Goal: Task Accomplishment & Management: Complete application form

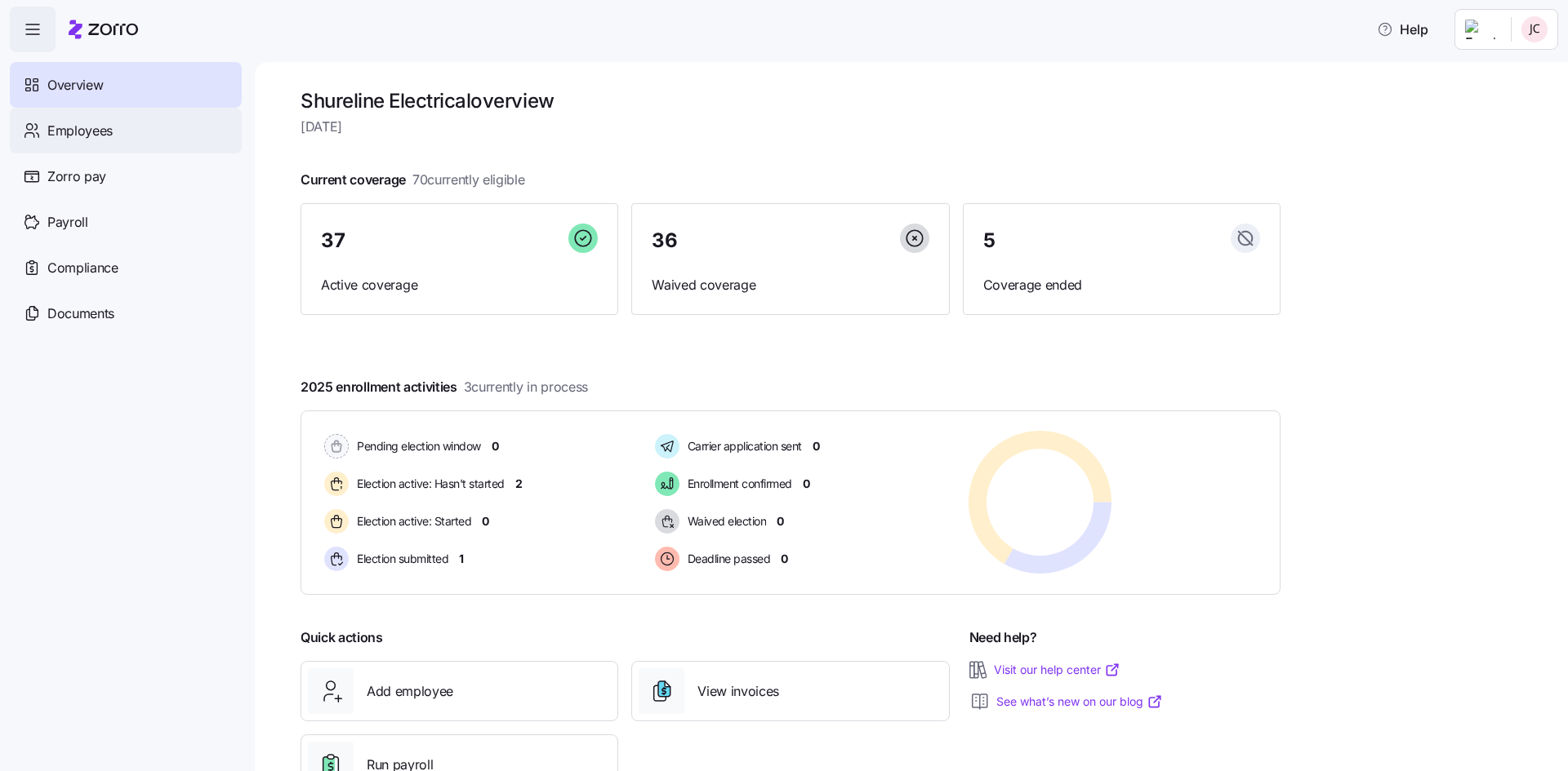
click at [70, 133] on span "Employees" at bounding box center [79, 131] width 65 height 20
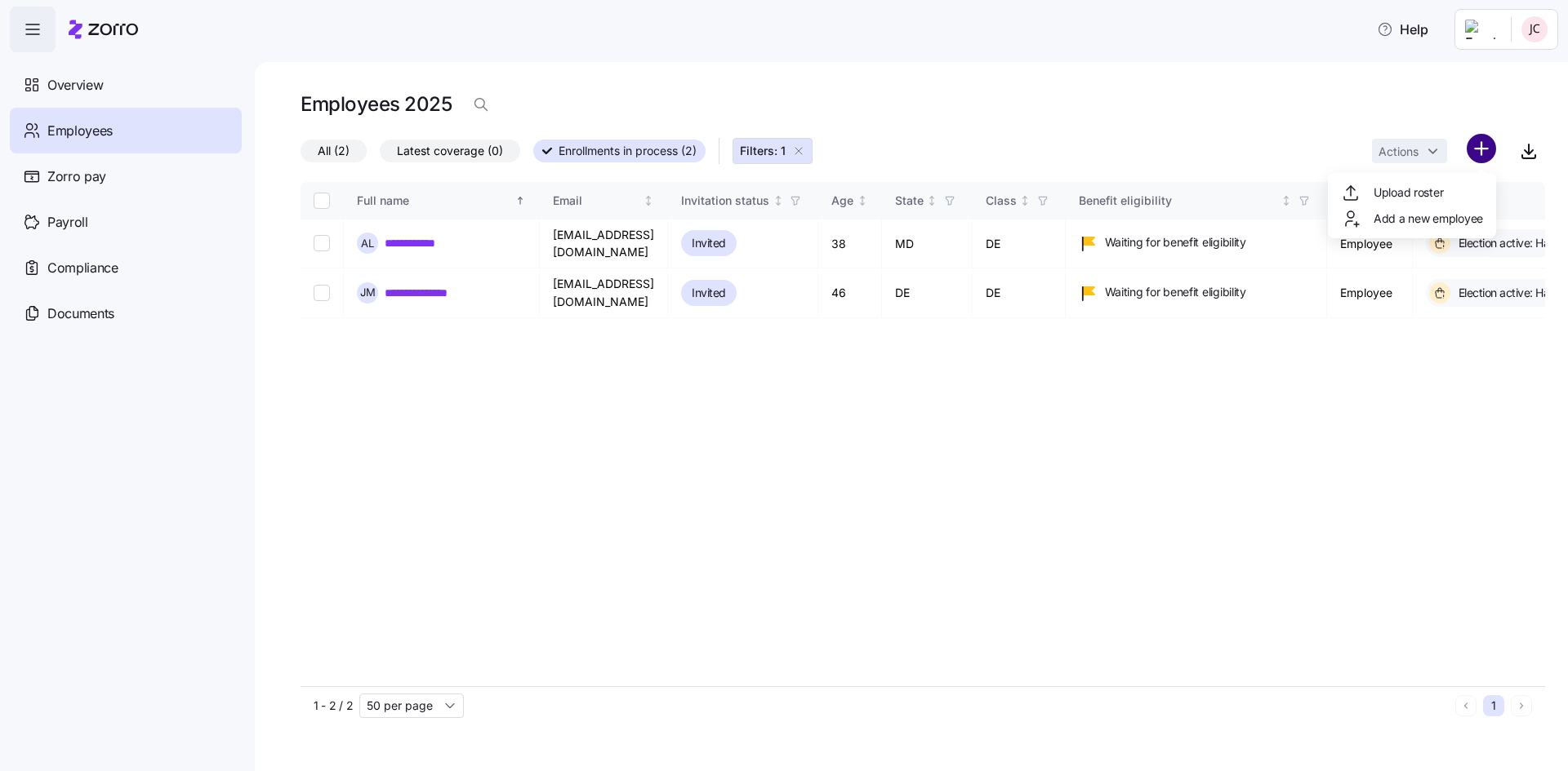
click at [1486, 153] on html "**********" at bounding box center [784, 381] width 1568 height 761
click at [107, 27] on html "**********" at bounding box center [784, 381] width 1568 height 761
click at [92, 33] on icon at bounding box center [104, 29] width 70 height 19
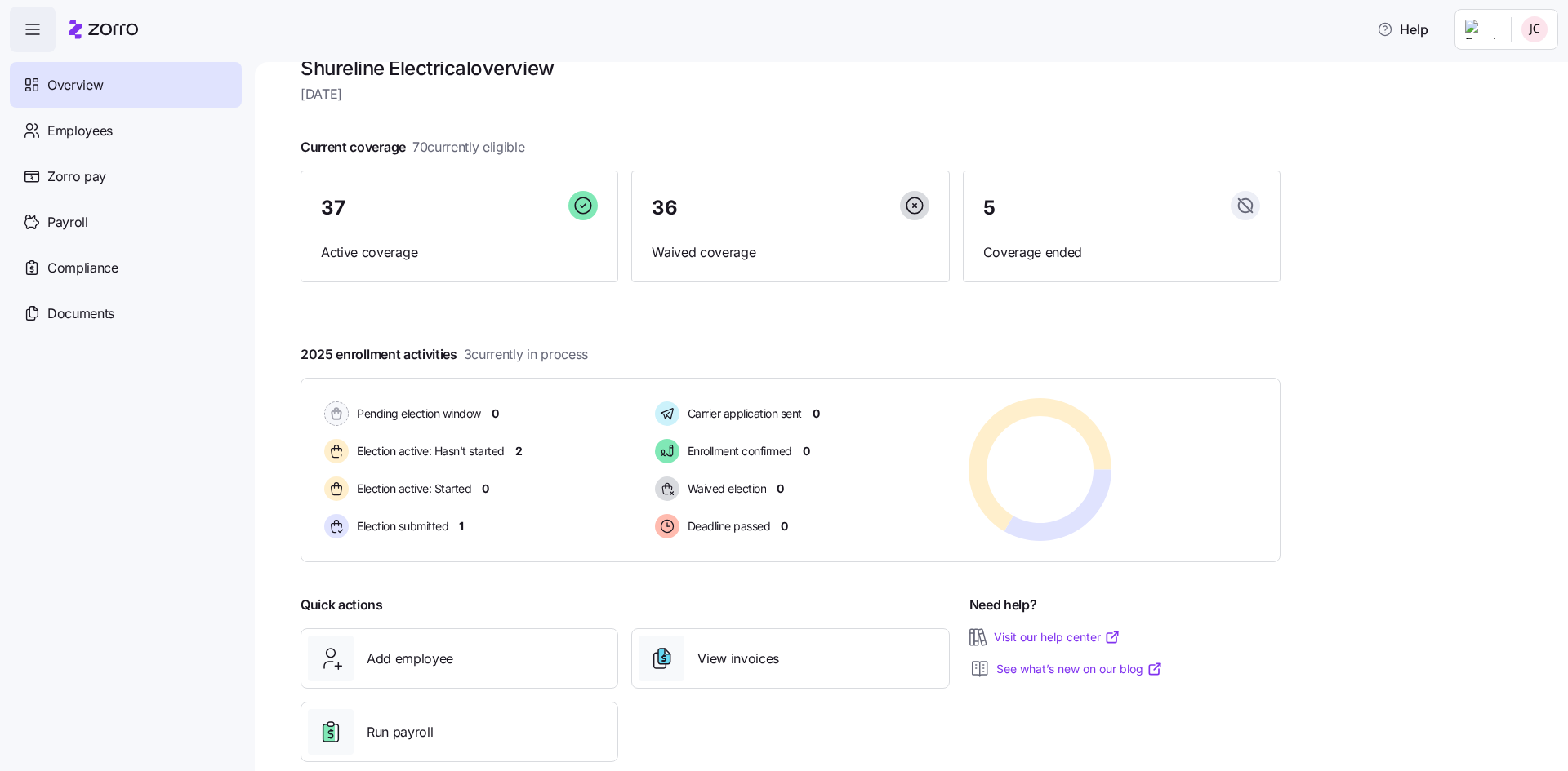
scroll to position [63, 0]
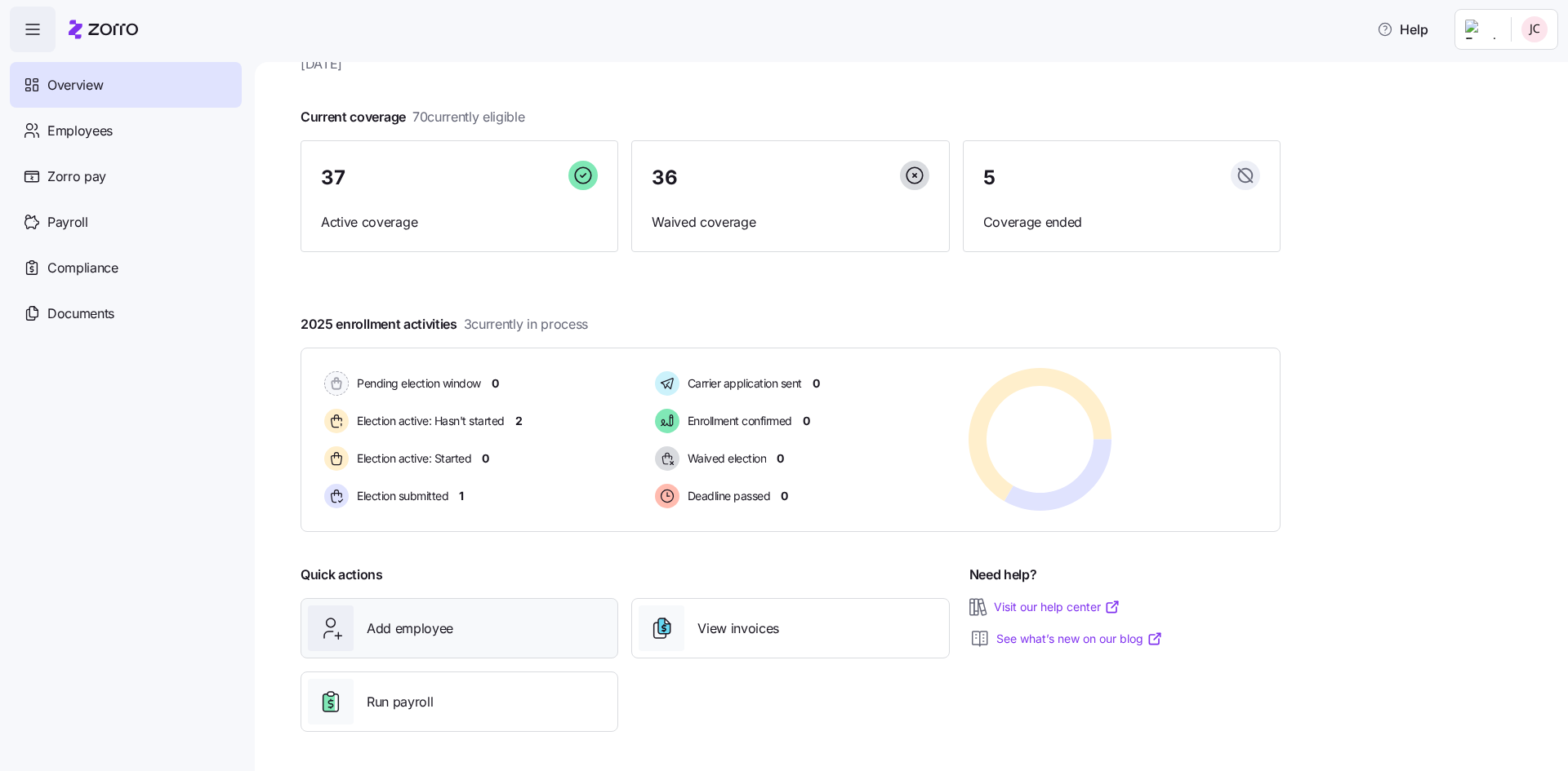
click at [456, 632] on div "Add employee" at bounding box center [459, 628] width 303 height 46
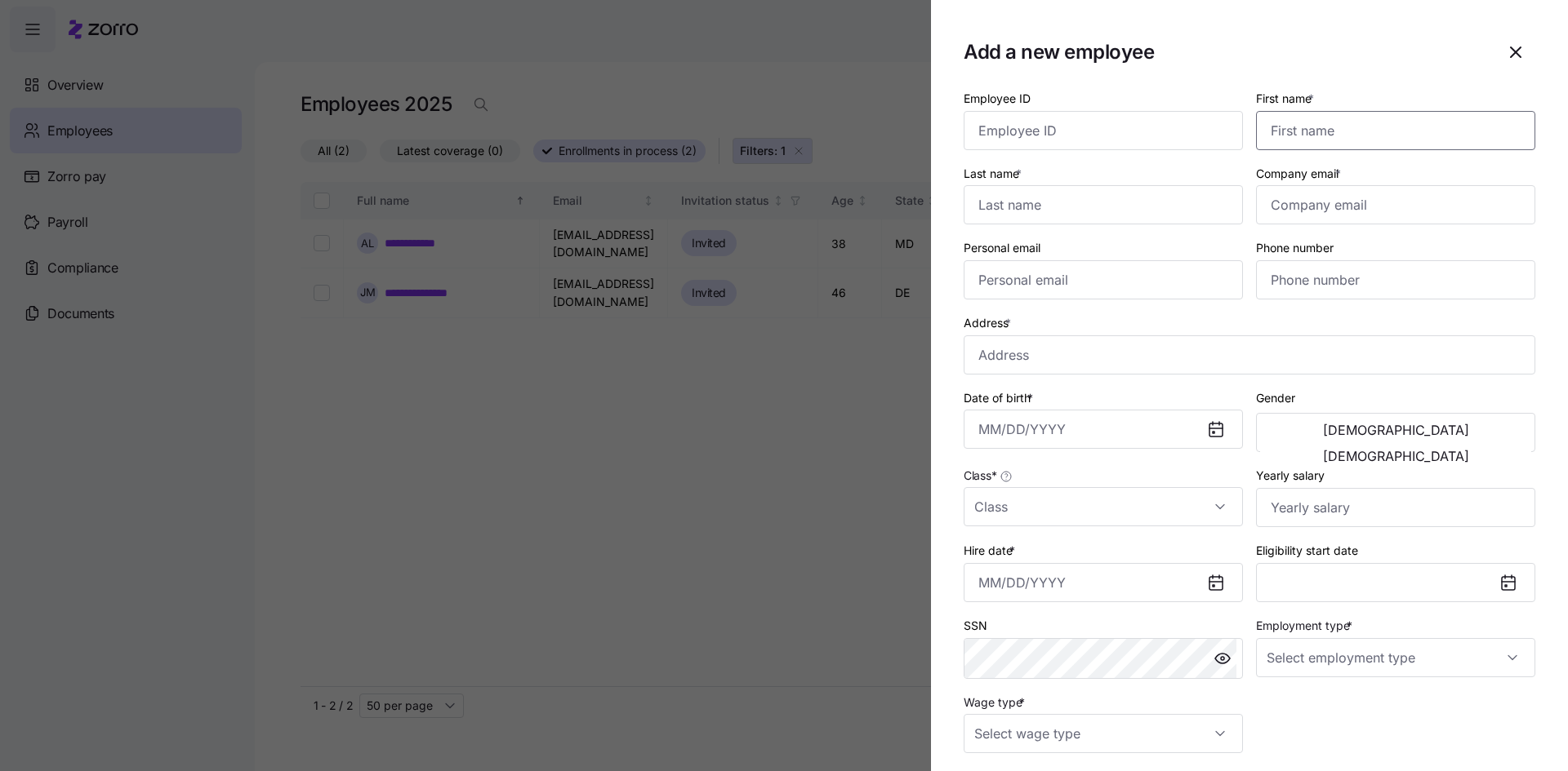
click at [1333, 143] on input "First name *" at bounding box center [1396, 131] width 279 height 39
type input "o"
type input "Jordan"
type input "Fullerton"
type input "jordanfullerton302@gmail.com"
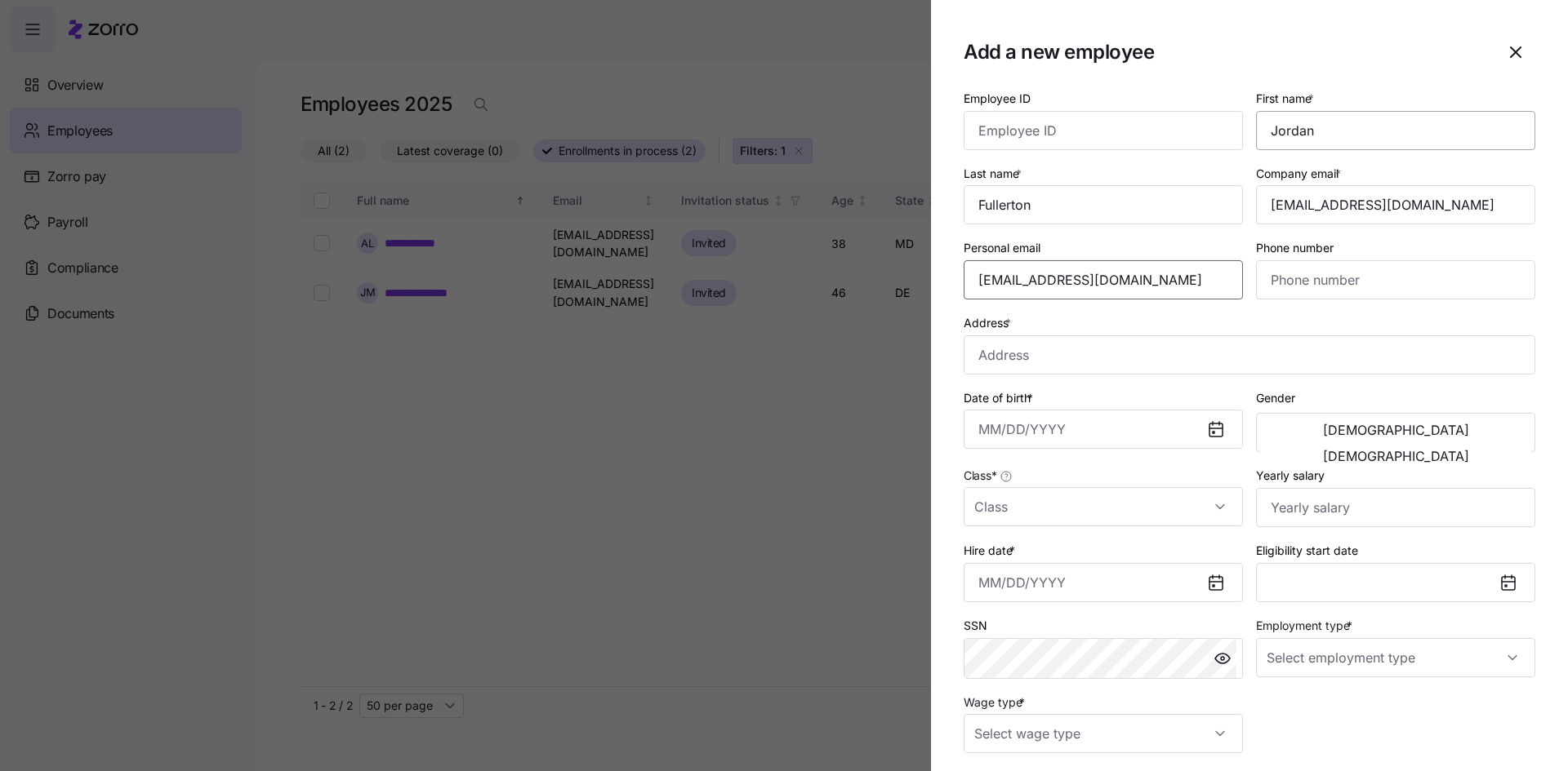
type input "jordanfullerton302@gmail.com"
type input "(302) 650-4903"
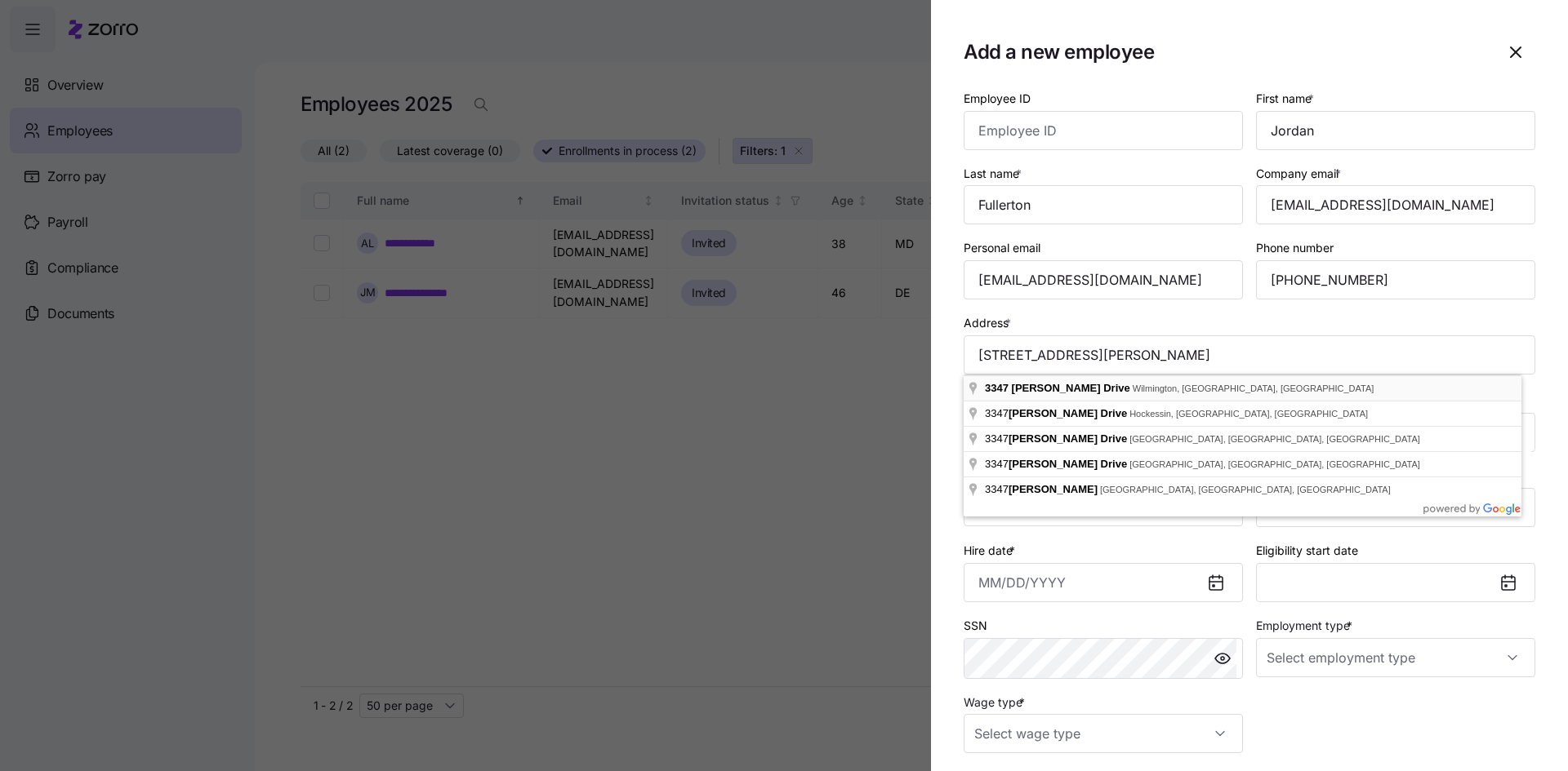
type input "3347 Pierson Dr, Wilmington, DE 19810, USA"
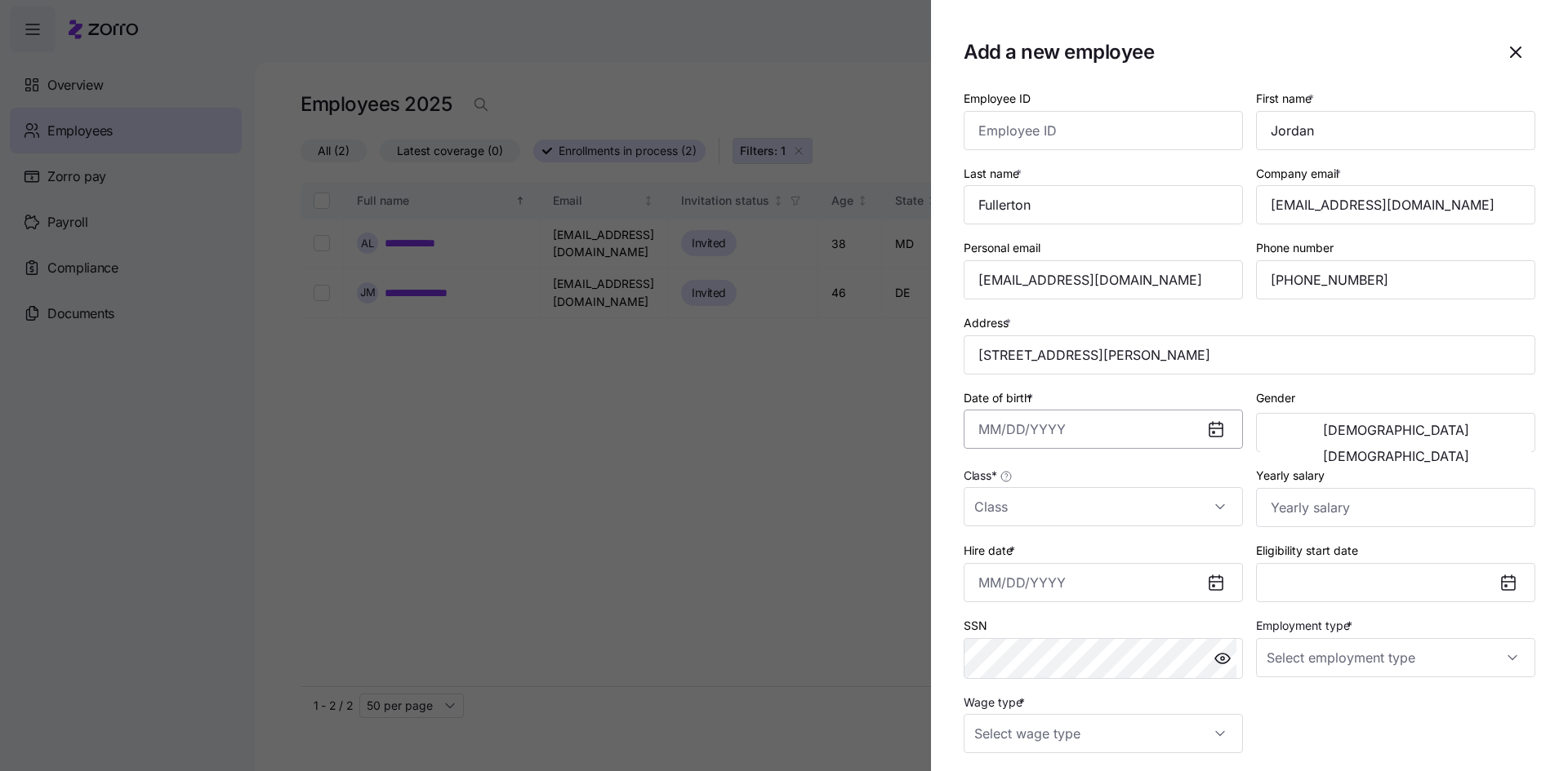
click at [1016, 440] on input "Date of birth *" at bounding box center [1103, 429] width 279 height 39
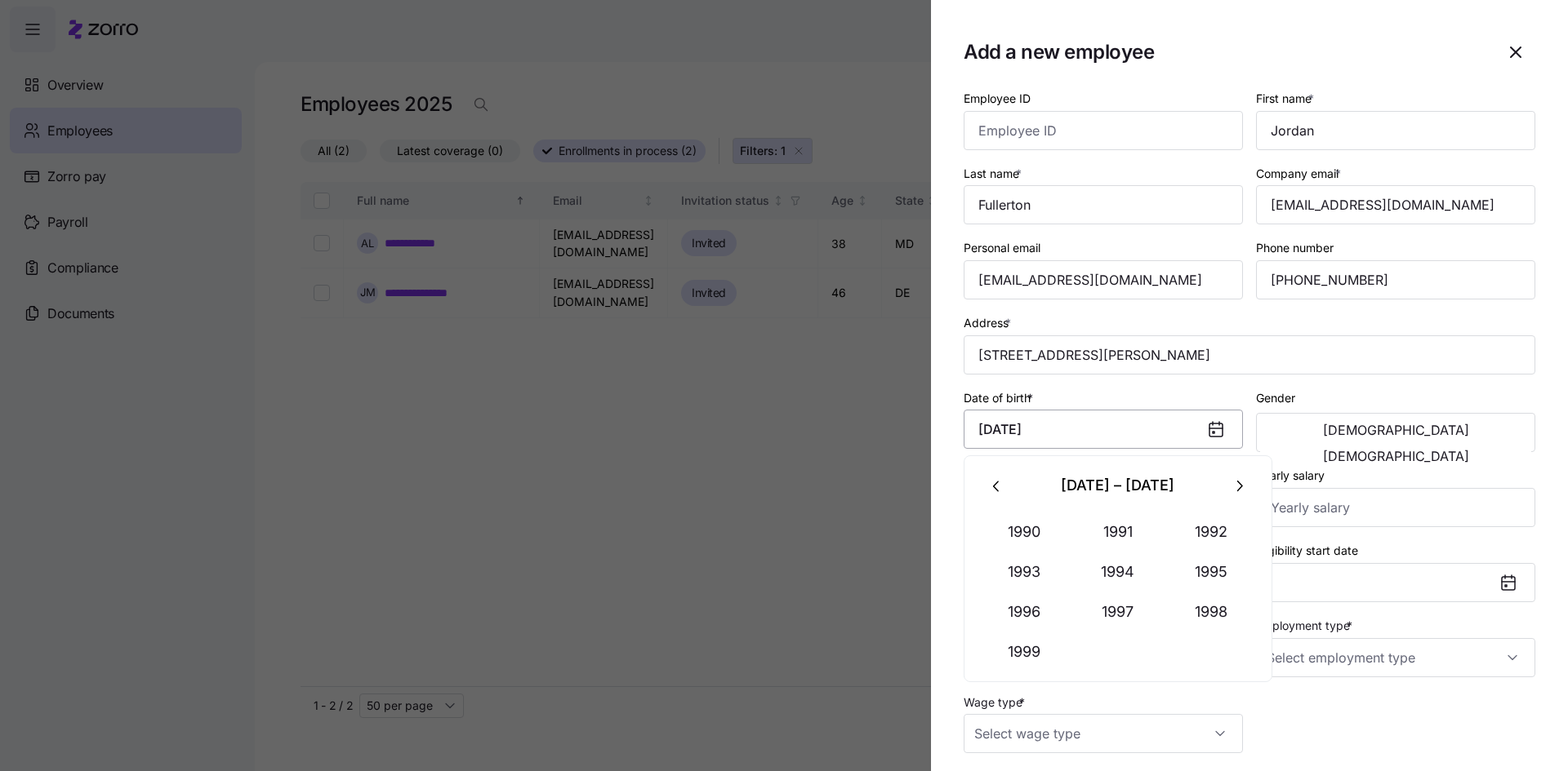
type input "October 16, 1994"
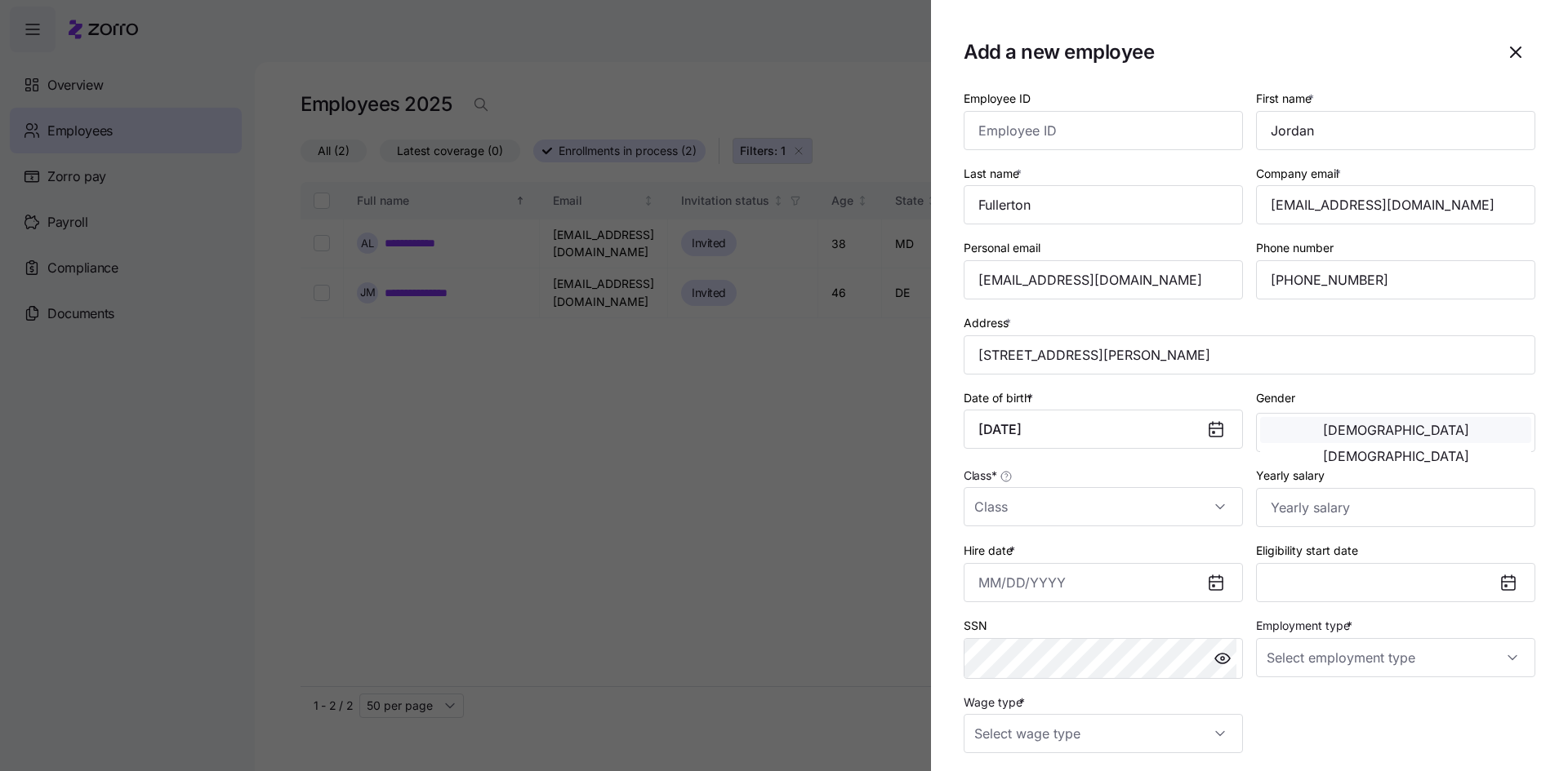
click at [1274, 425] on button "Male" at bounding box center [1396, 430] width 271 height 26
click at [1070, 514] on input "Class *" at bounding box center [1103, 507] width 279 height 39
click at [1019, 564] on div "DE" at bounding box center [1100, 556] width 261 height 34
type input "DE"
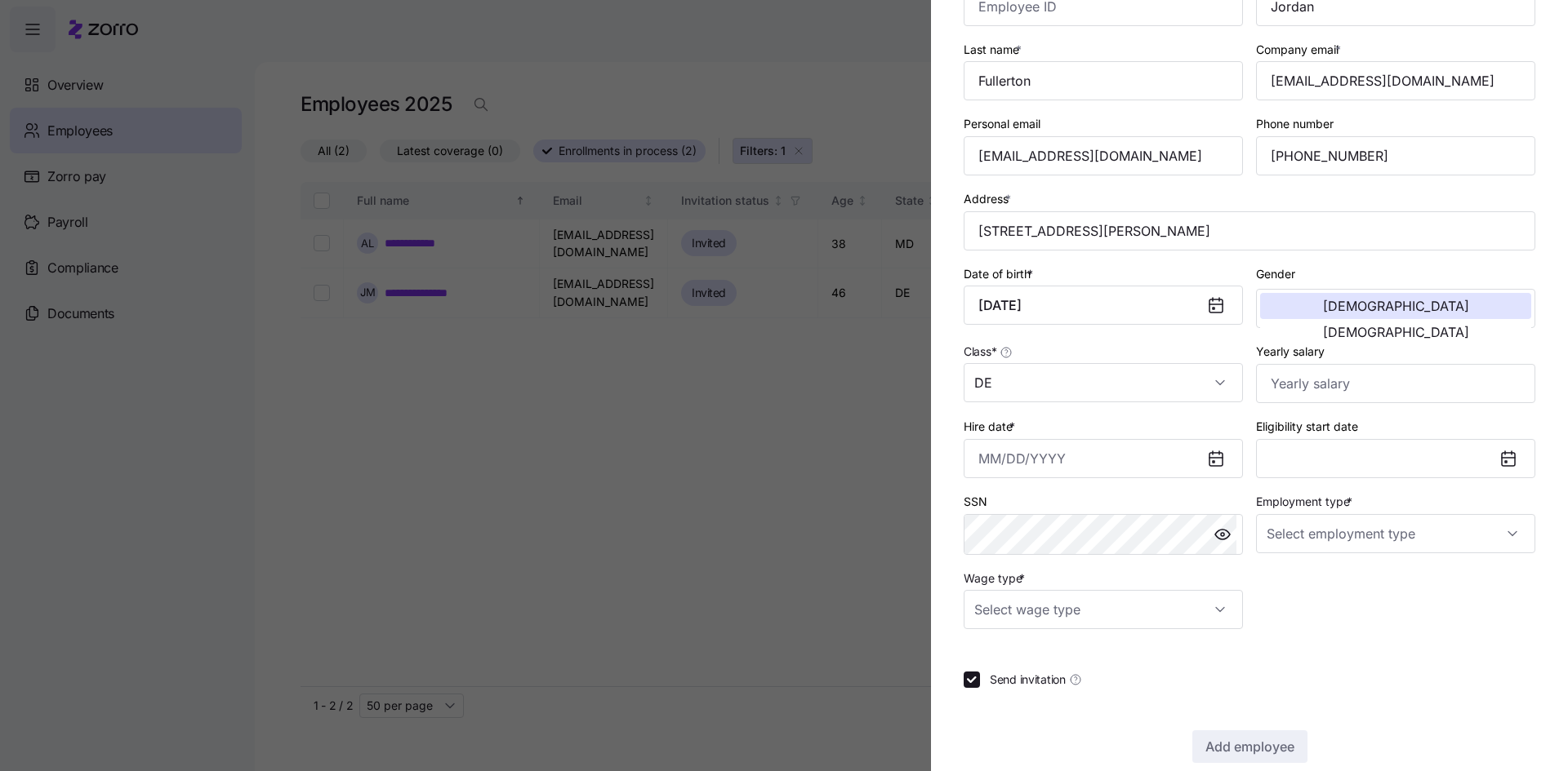
scroll to position [148, 0]
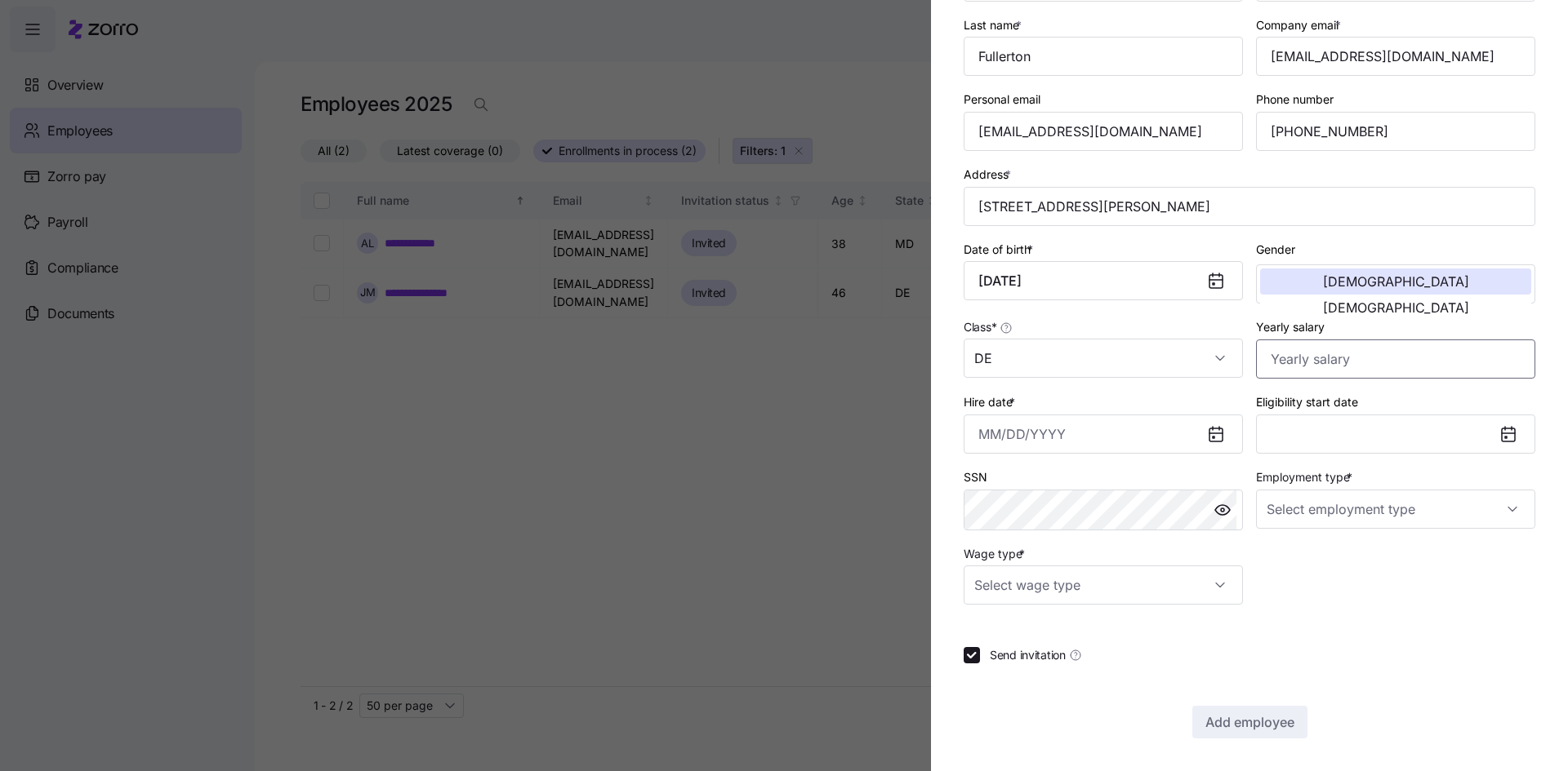
click at [1294, 357] on input "Yearly salary" at bounding box center [1396, 359] width 279 height 39
type input "$49,920"
click at [961, 440] on section "Add a new employee Employee ID First name * Jordan Last name * Fullerton Compan…" at bounding box center [1249, 386] width 637 height 771
click at [1001, 432] on input "Hire date *" at bounding box center [1103, 434] width 279 height 39
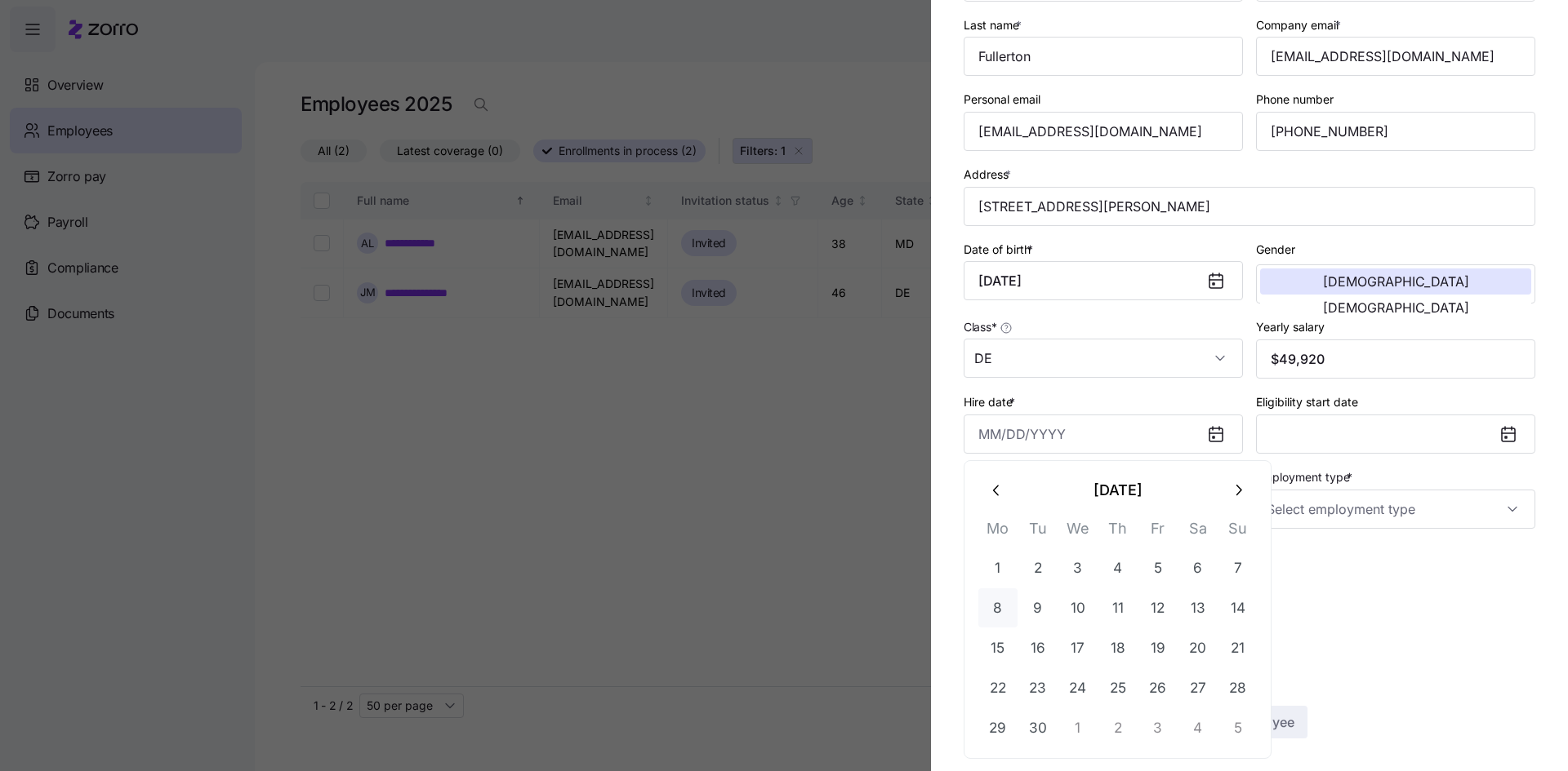
click at [1004, 613] on button "8" at bounding box center [998, 608] width 39 height 39
type input "September 8, 2025"
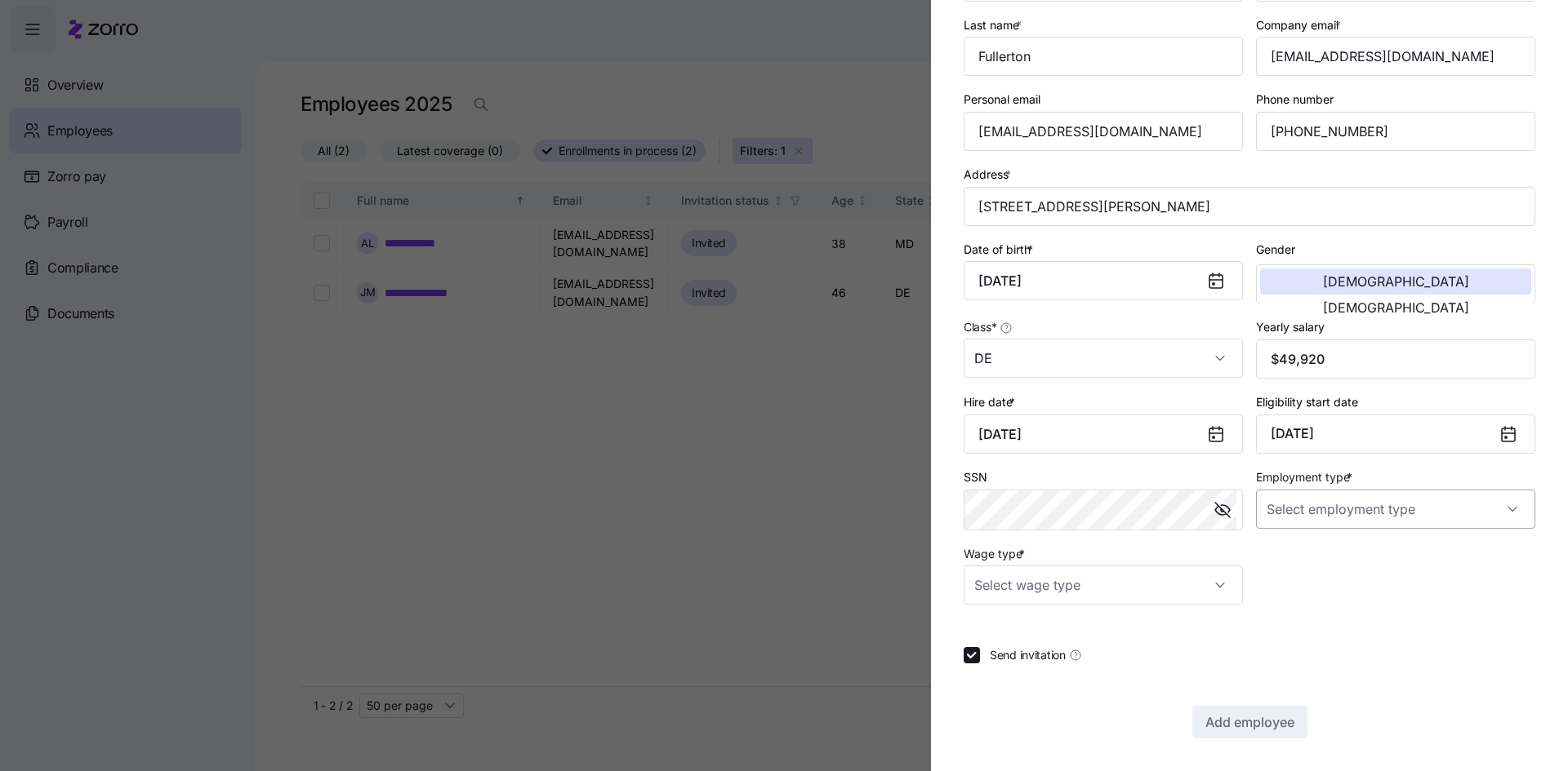
click at [1420, 504] on input "Employment type *" at bounding box center [1396, 509] width 279 height 39
click at [1322, 558] on div "Full Time" at bounding box center [1387, 559] width 261 height 34
type input "Full Time"
click at [1167, 592] on input "Wage type *" at bounding box center [1103, 585] width 279 height 39
click at [1009, 667] on span "Hourly" at bounding box center [1000, 669] width 34 height 18
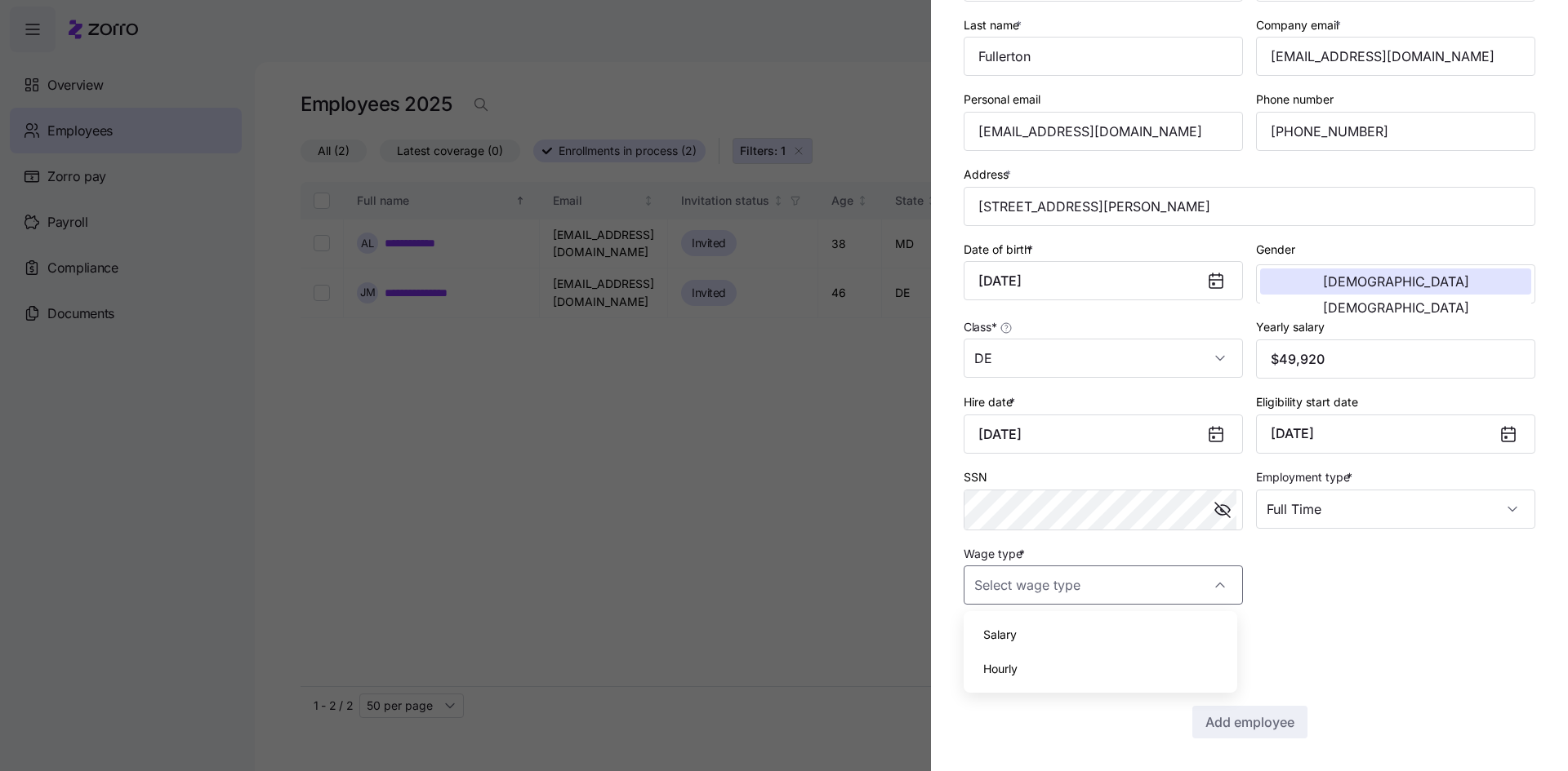
type input "Hourly"
click at [1230, 711] on button "Add employee" at bounding box center [1249, 723] width 115 height 33
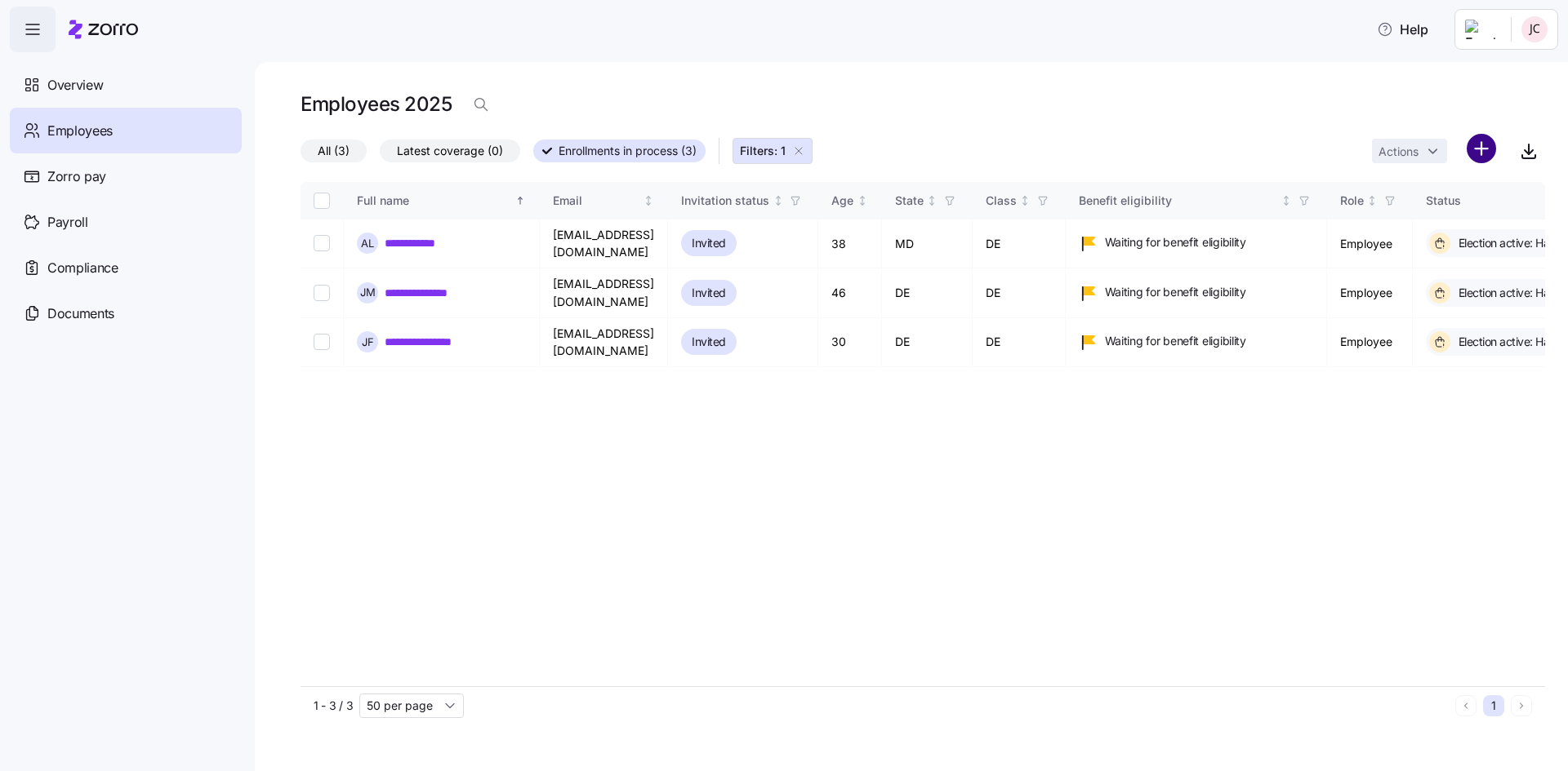
click at [1489, 151] on html "**********" at bounding box center [784, 381] width 1568 height 761
click at [1402, 214] on span "Add a new employee" at bounding box center [1428, 218] width 110 height 16
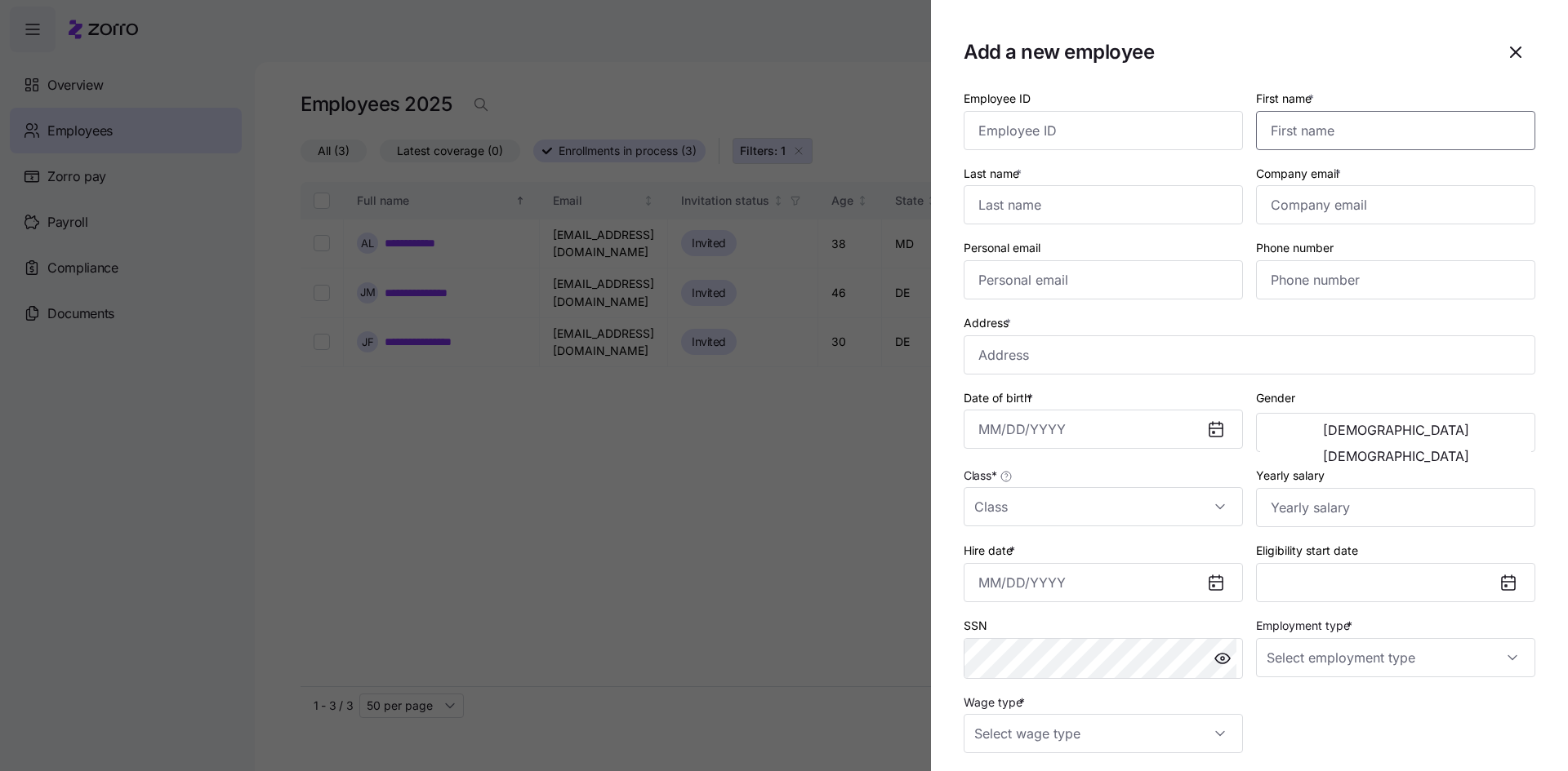
click at [1307, 131] on input "First name *" at bounding box center [1396, 131] width 279 height 39
type input "Brookelyn"
type input "Leager"
type input "brookelynleager@gmail.com"
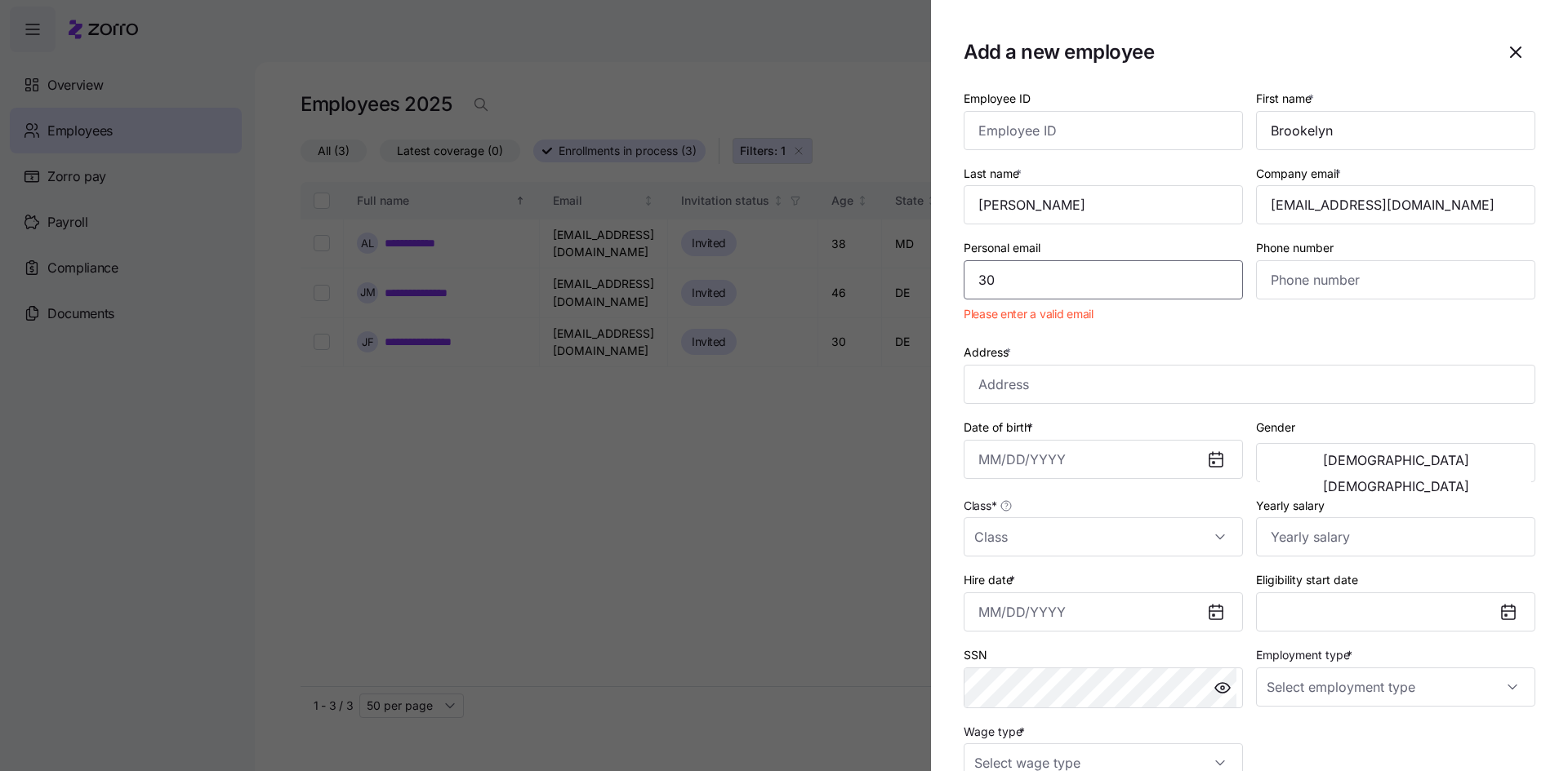
type input "3"
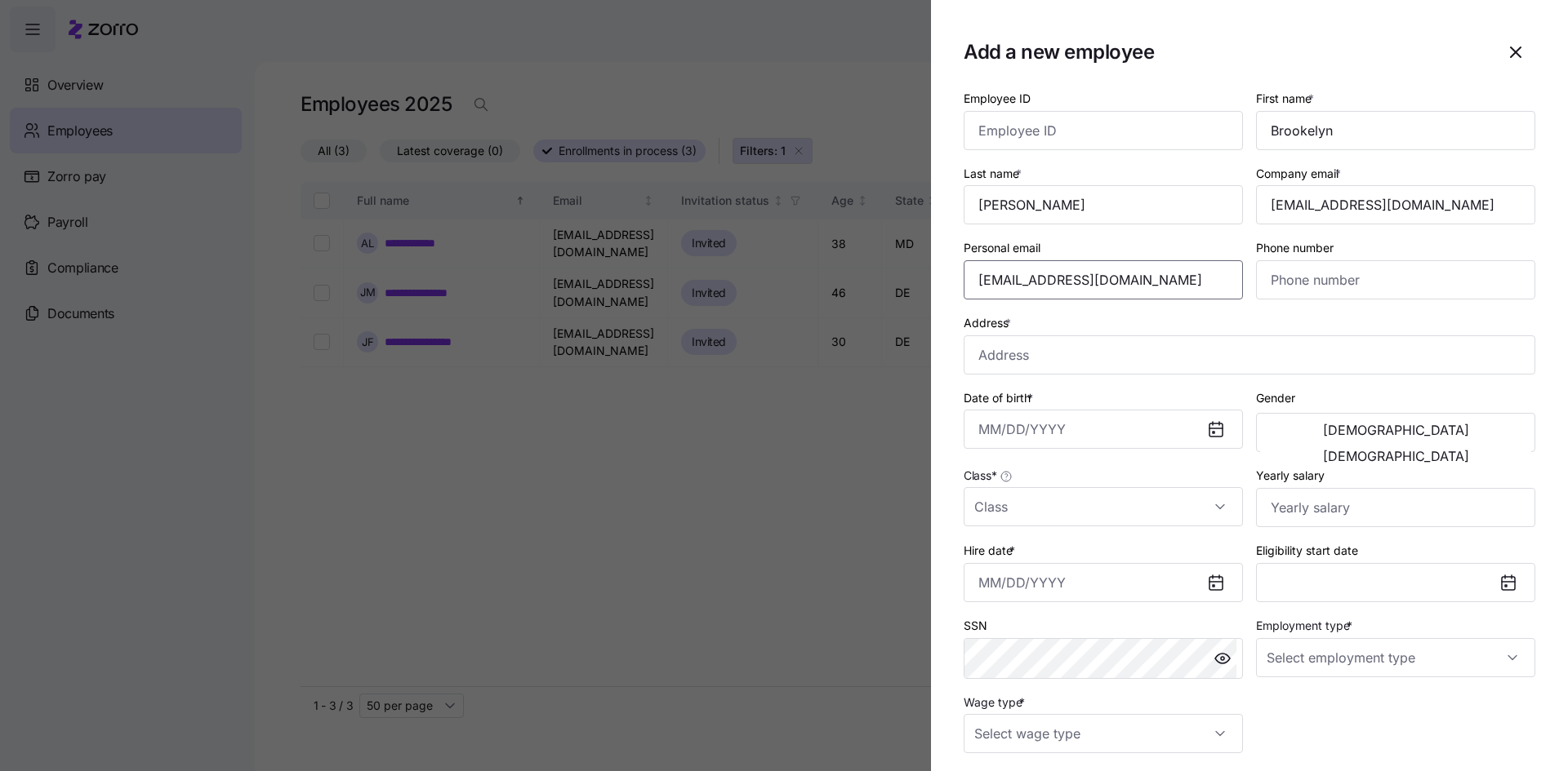
type input "brookelynleager@gmail.com"
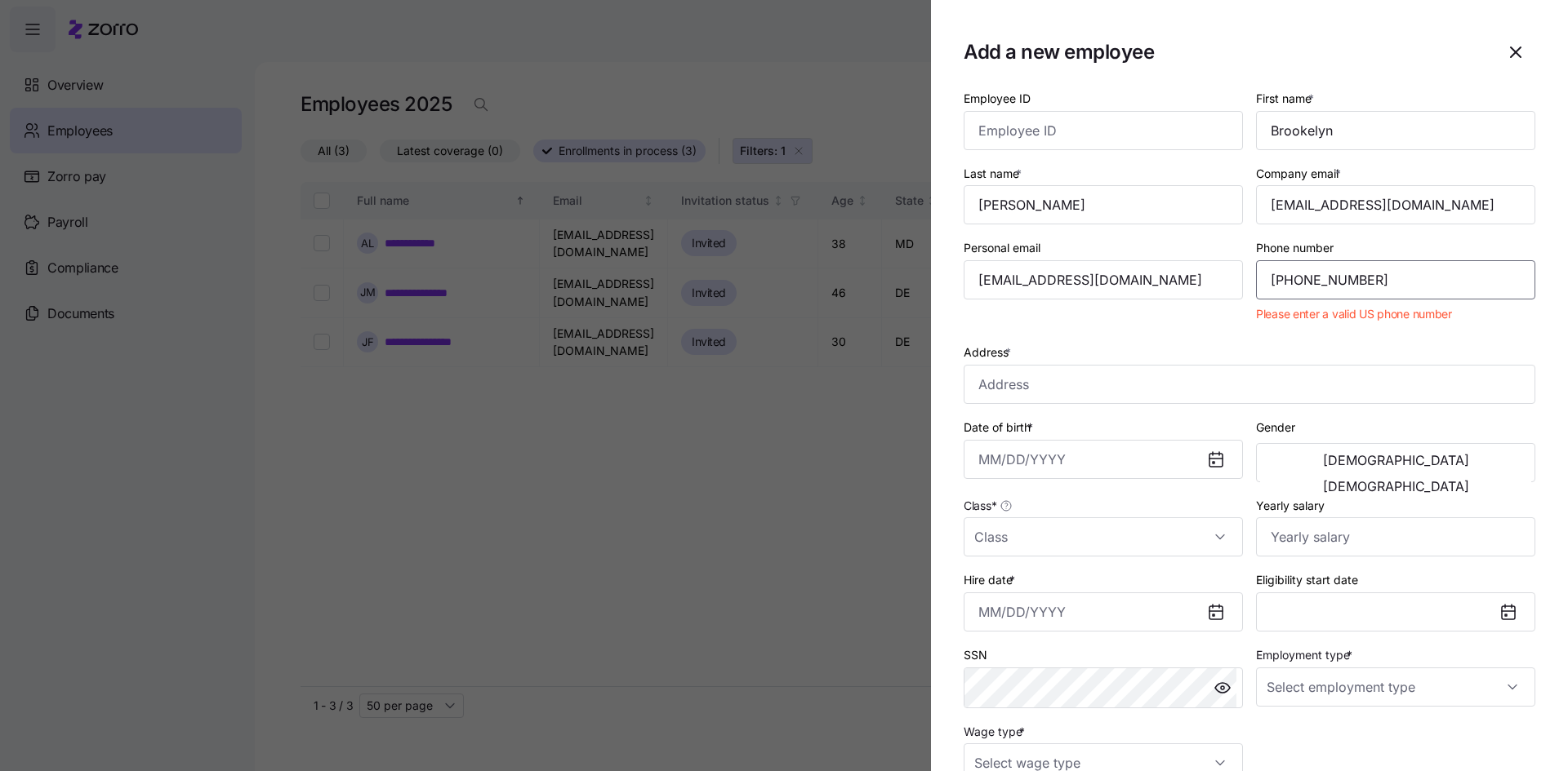
type input "(302) 598-3146"
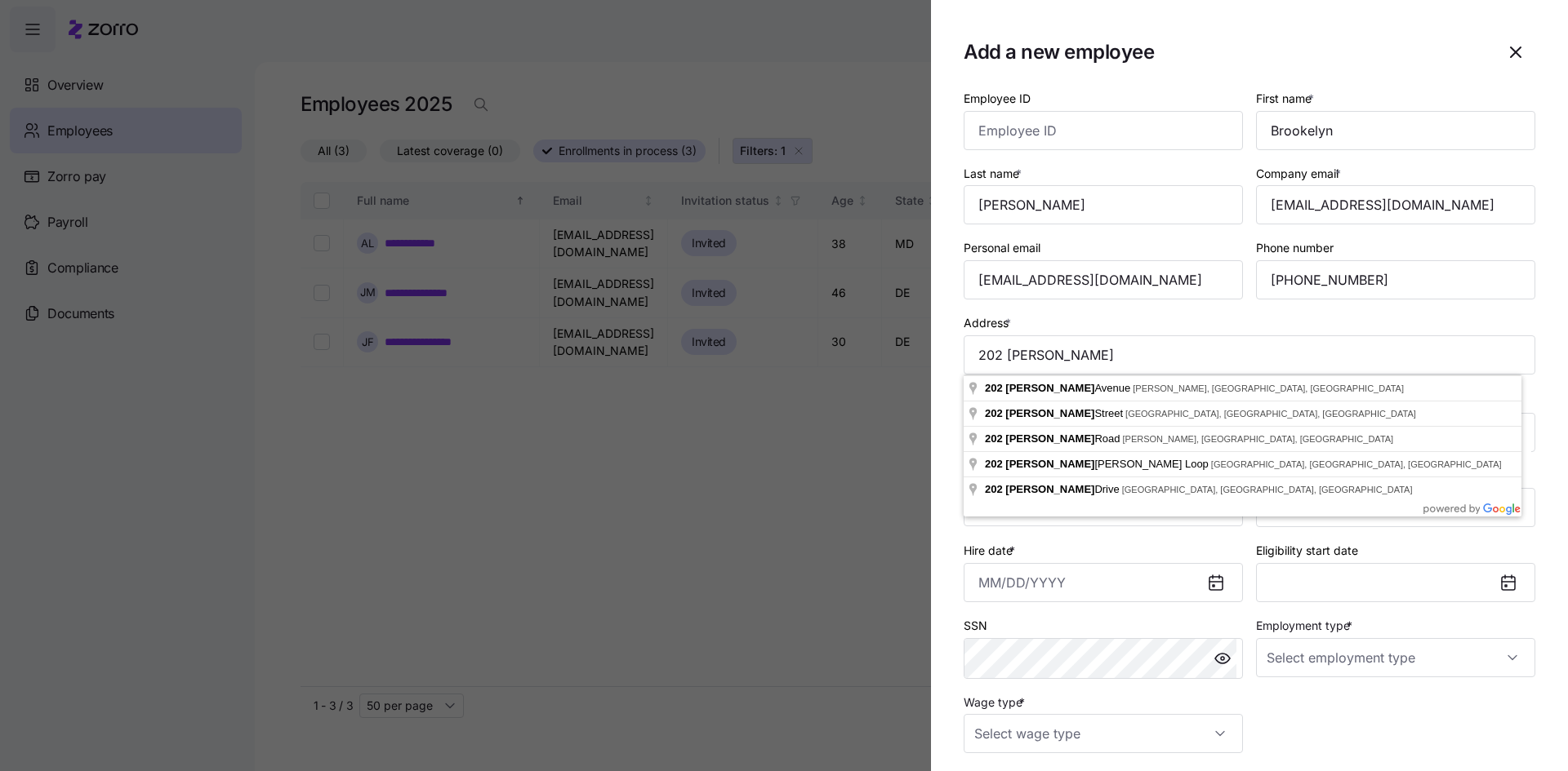
type input "202 Alton Ave, Clayton, DE 19938, USA"
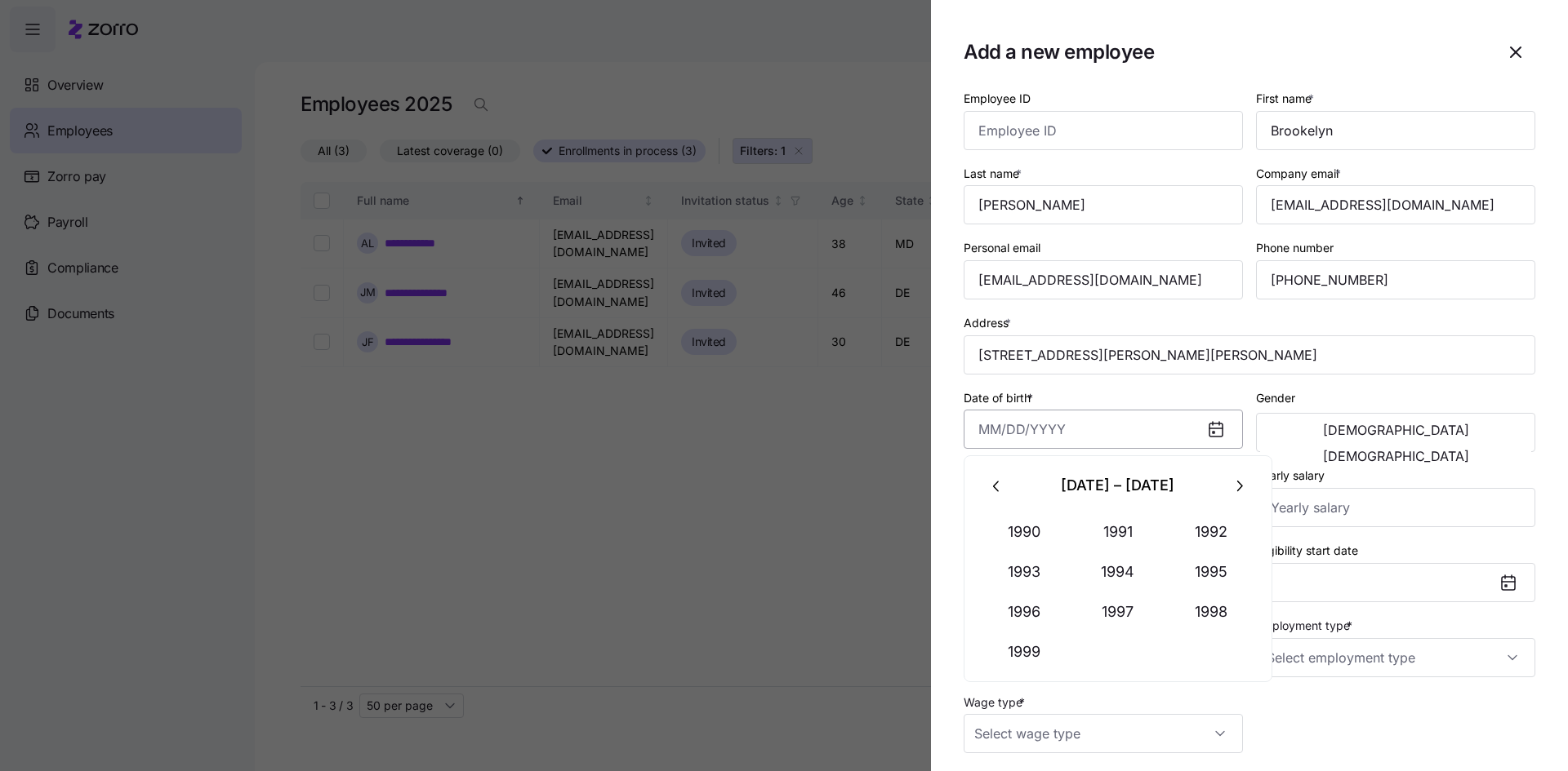
click at [987, 433] on input "Date of birth *" at bounding box center [1103, 429] width 279 height 39
type input "May 14, 2005"
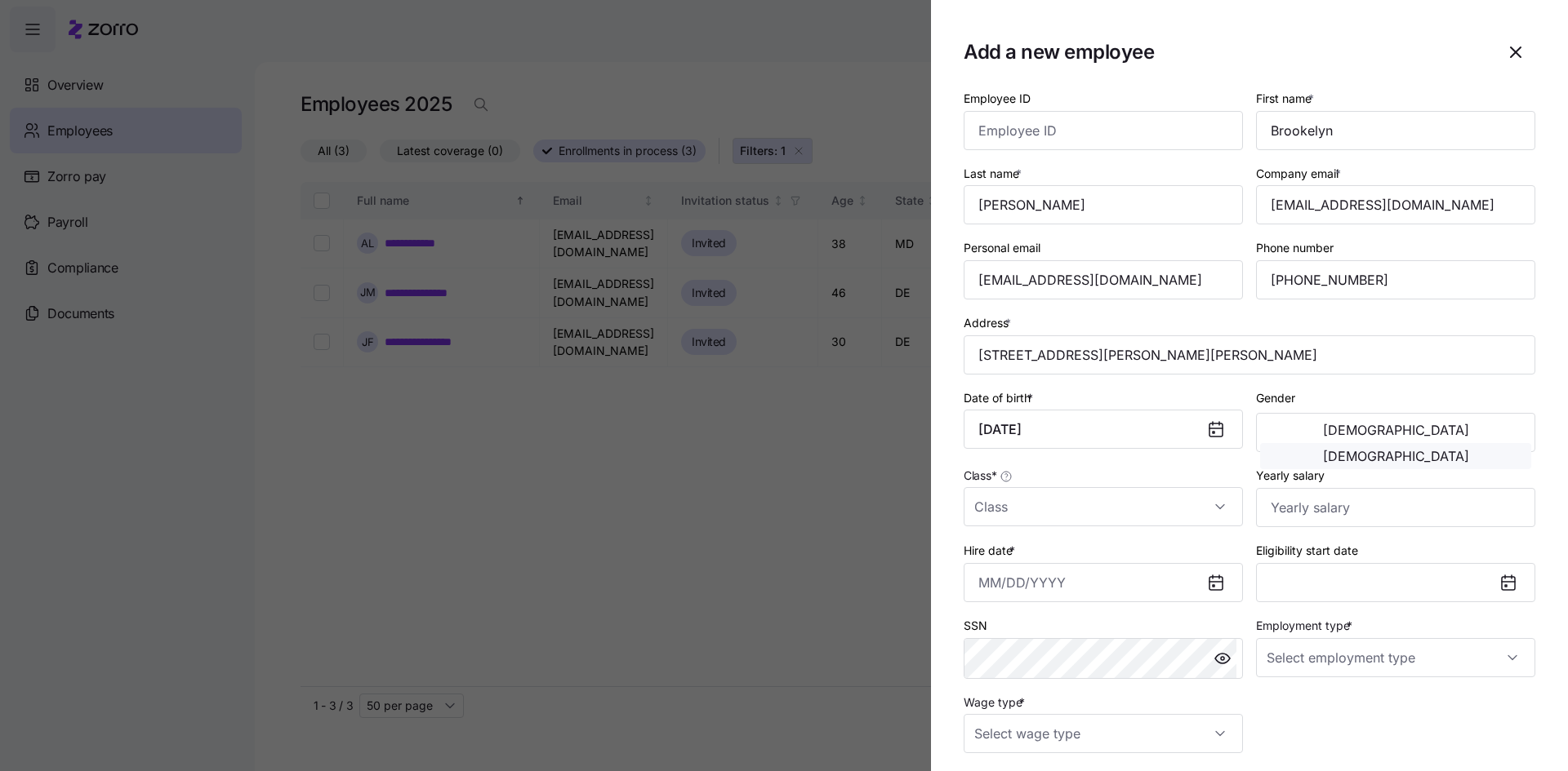
click at [1460, 449] on span "Female" at bounding box center [1396, 455] width 146 height 13
click at [999, 510] on input "Class *" at bounding box center [1103, 507] width 279 height 39
click at [992, 562] on span "DE" at bounding box center [990, 557] width 15 height 18
type input "DE"
click at [1295, 516] on input "Yearly salary" at bounding box center [1396, 508] width 279 height 39
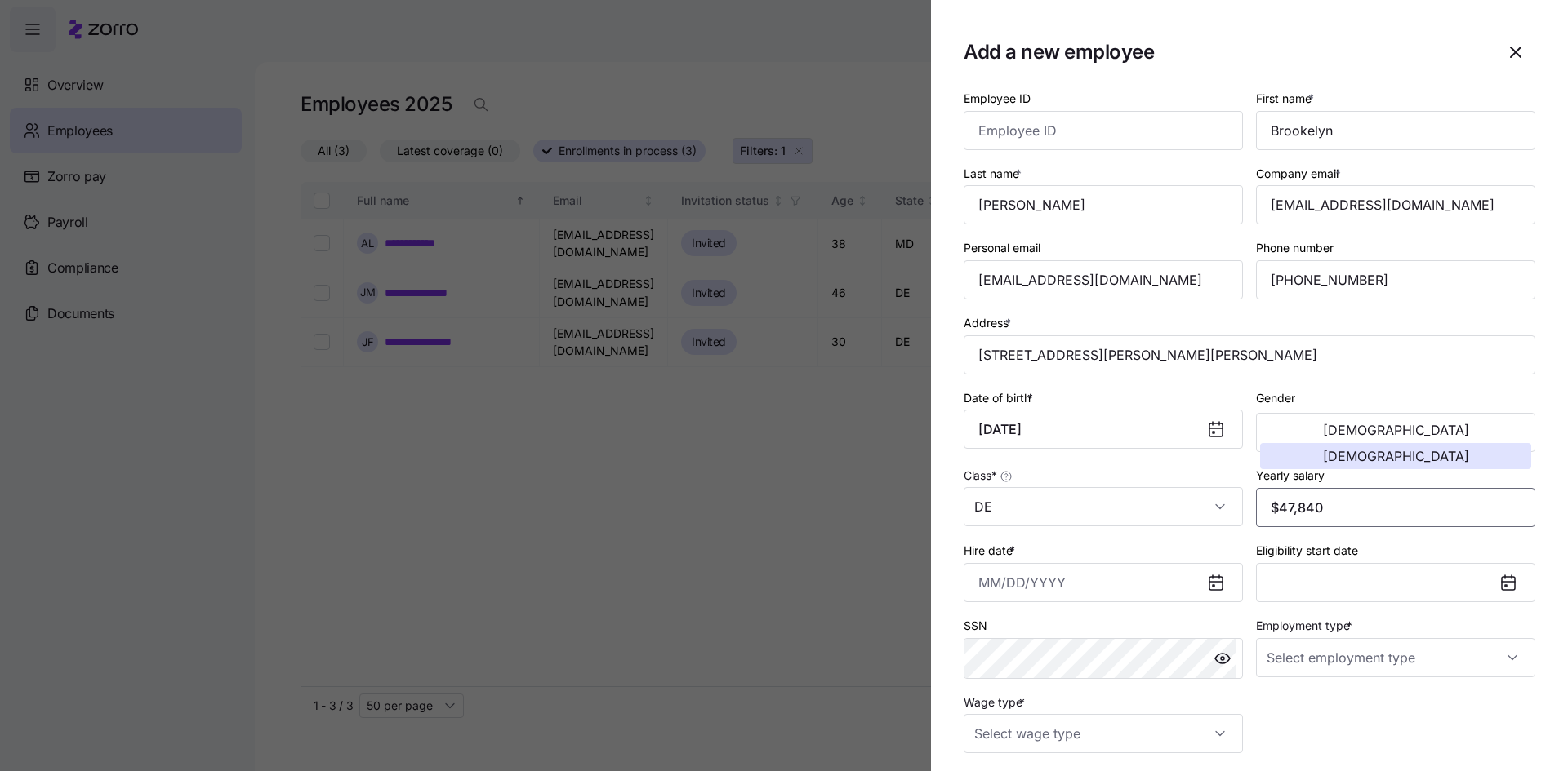
type input "$47,840"
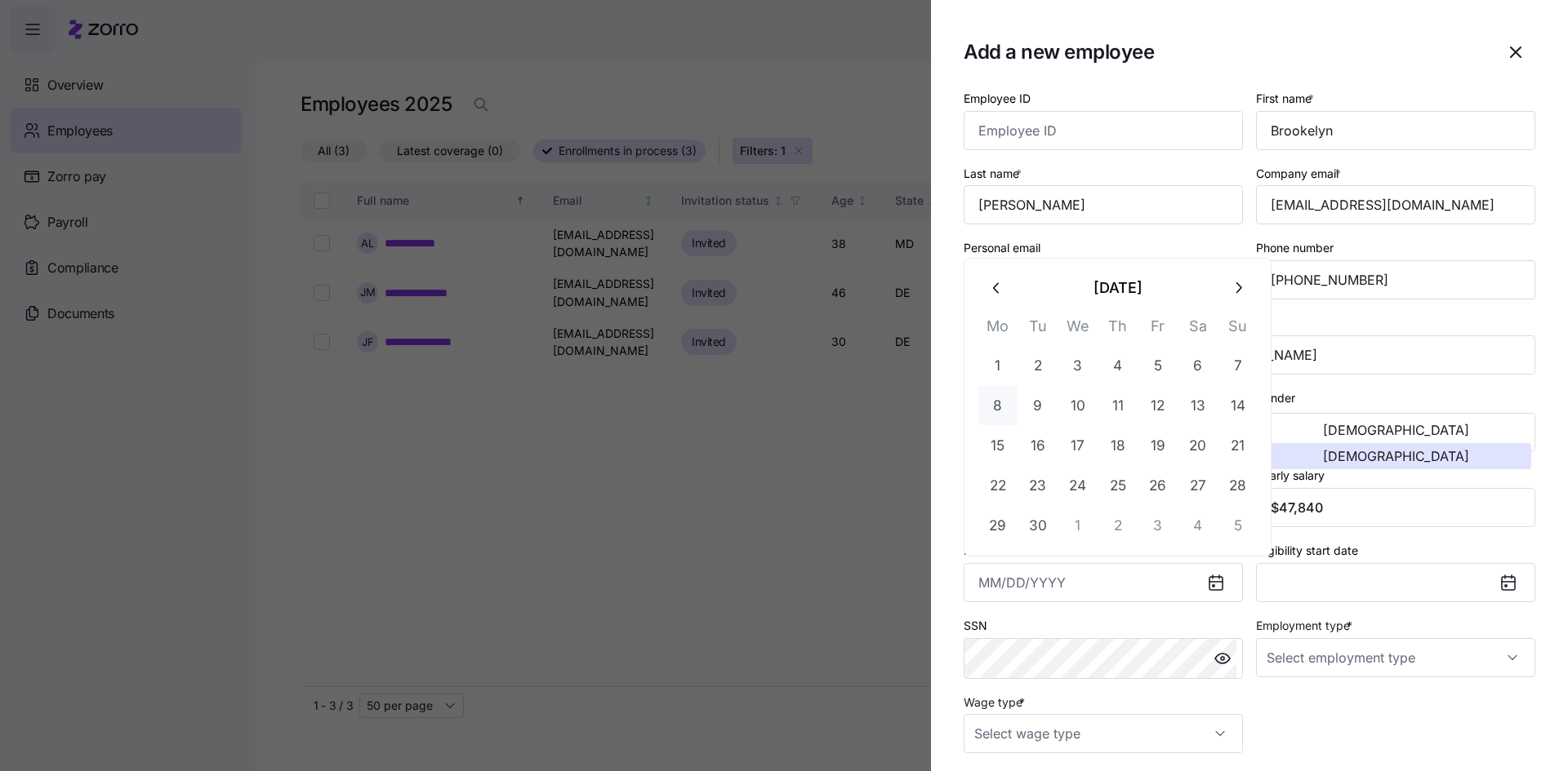
click at [1000, 409] on button "8" at bounding box center [998, 406] width 39 height 39
type input "September 8, 2025"
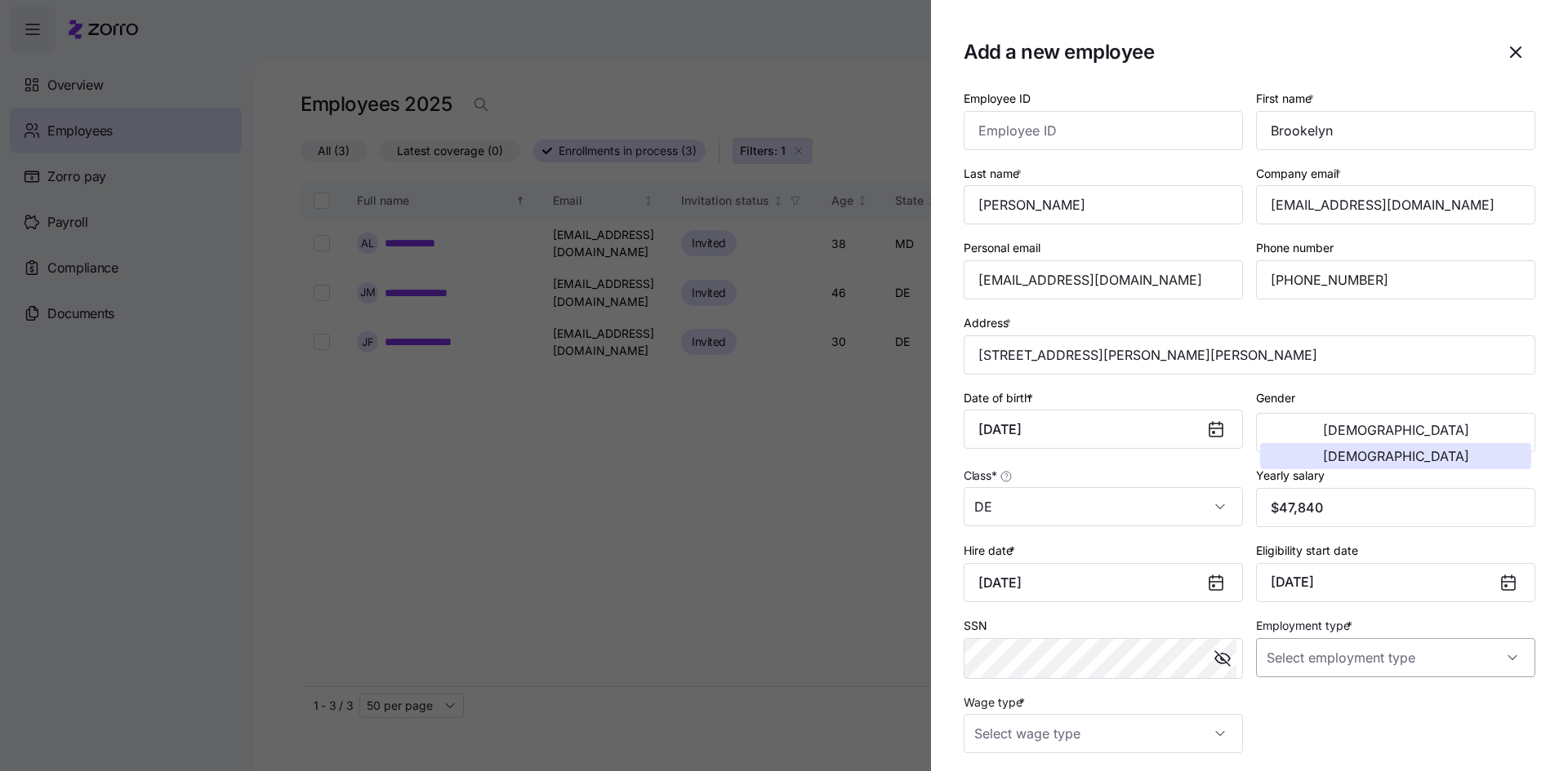
click at [1306, 673] on input "Employment type *" at bounding box center [1396, 658] width 279 height 39
click at [1286, 707] on span "Full Time" at bounding box center [1294, 707] width 47 height 18
type input "Full Time"
click at [1168, 730] on input "Wage type *" at bounding box center [1103, 733] width 279 height 39
click at [1015, 676] on span "Hourly" at bounding box center [1000, 684] width 34 height 18
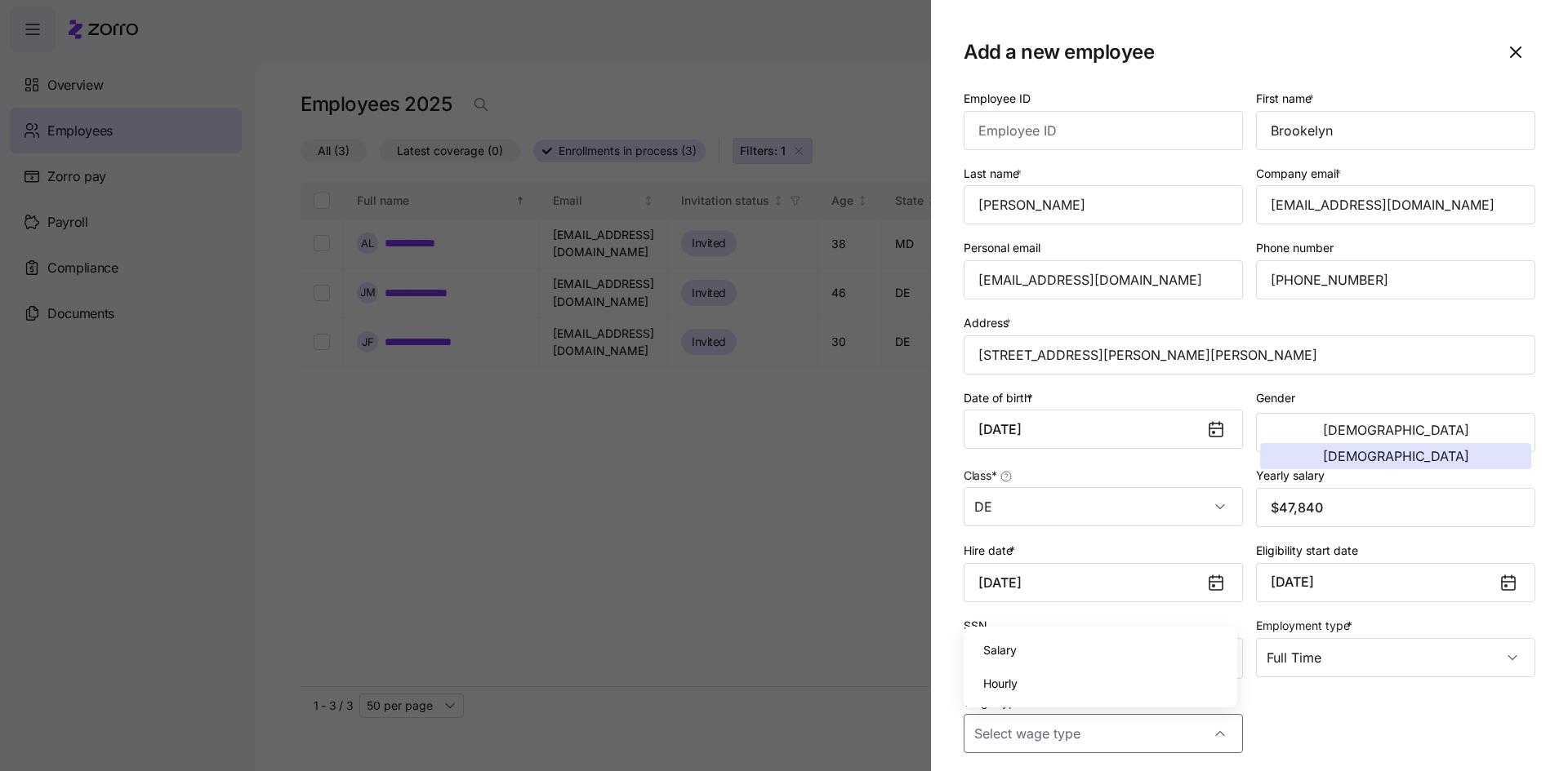
type input "Hourly"
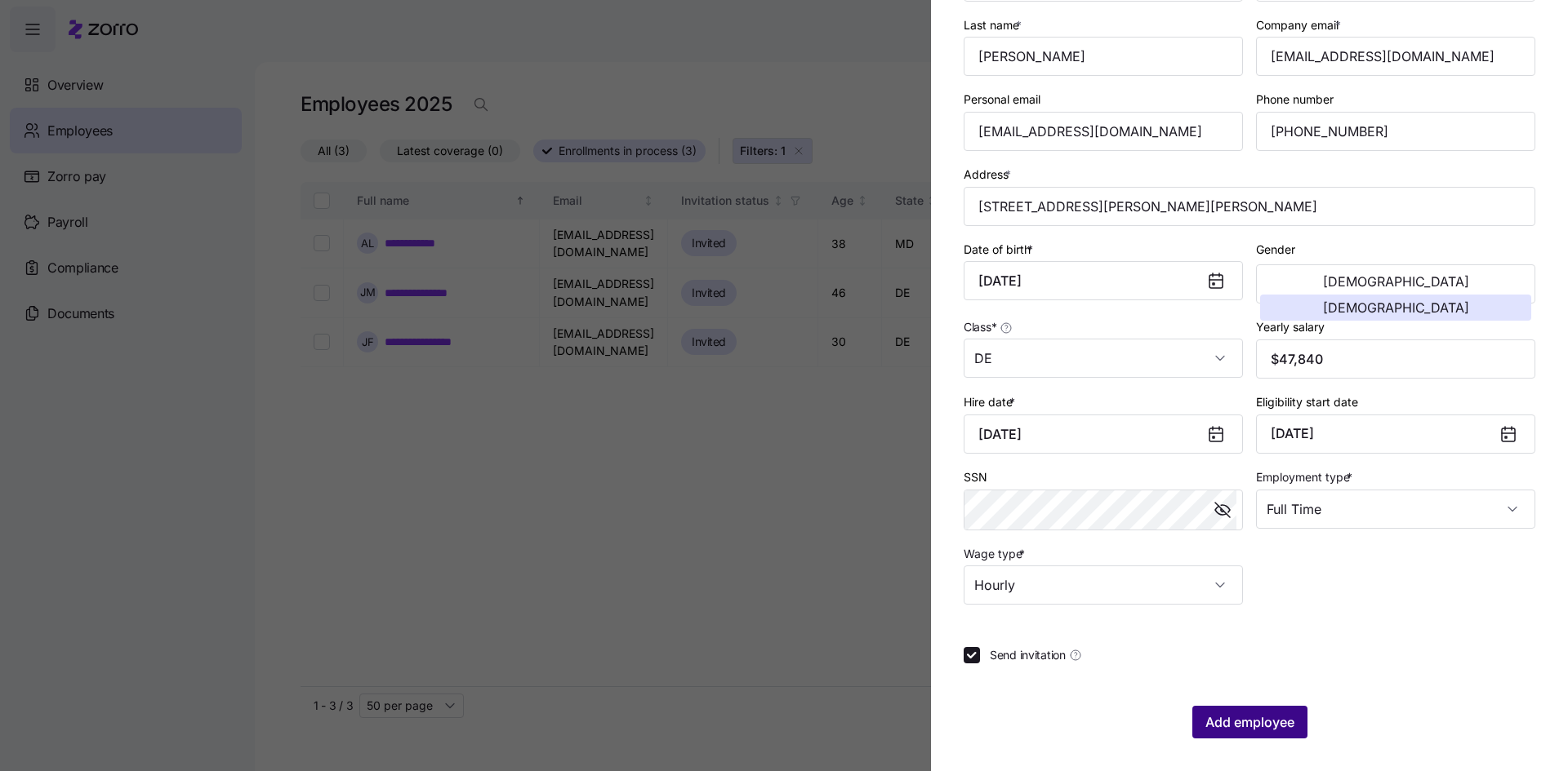
click at [1231, 720] on span "Add employee" at bounding box center [1250, 723] width 89 height 19
